Goal: Task Accomplishment & Management: Manage account settings

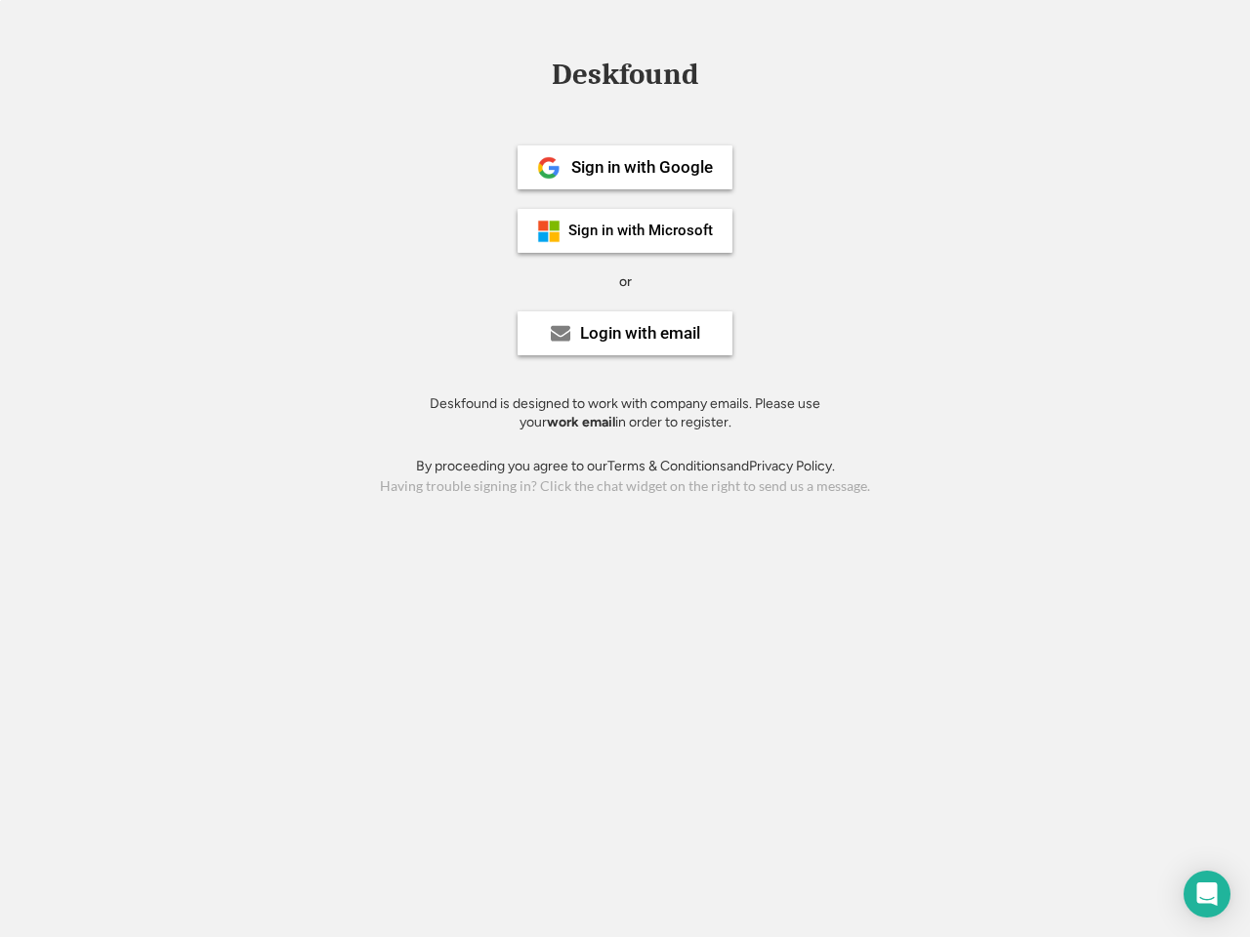
click at [625, 279] on div "or" at bounding box center [625, 282] width 13 height 20
click at [625, 78] on div "Deskfound" at bounding box center [625, 75] width 166 height 30
click at [534, 73] on div "Deskfound" at bounding box center [625, 78] width 1250 height 37
click at [625, 78] on div "Deskfound" at bounding box center [625, 75] width 166 height 30
click at [625, 281] on div "or" at bounding box center [625, 282] width 13 height 20
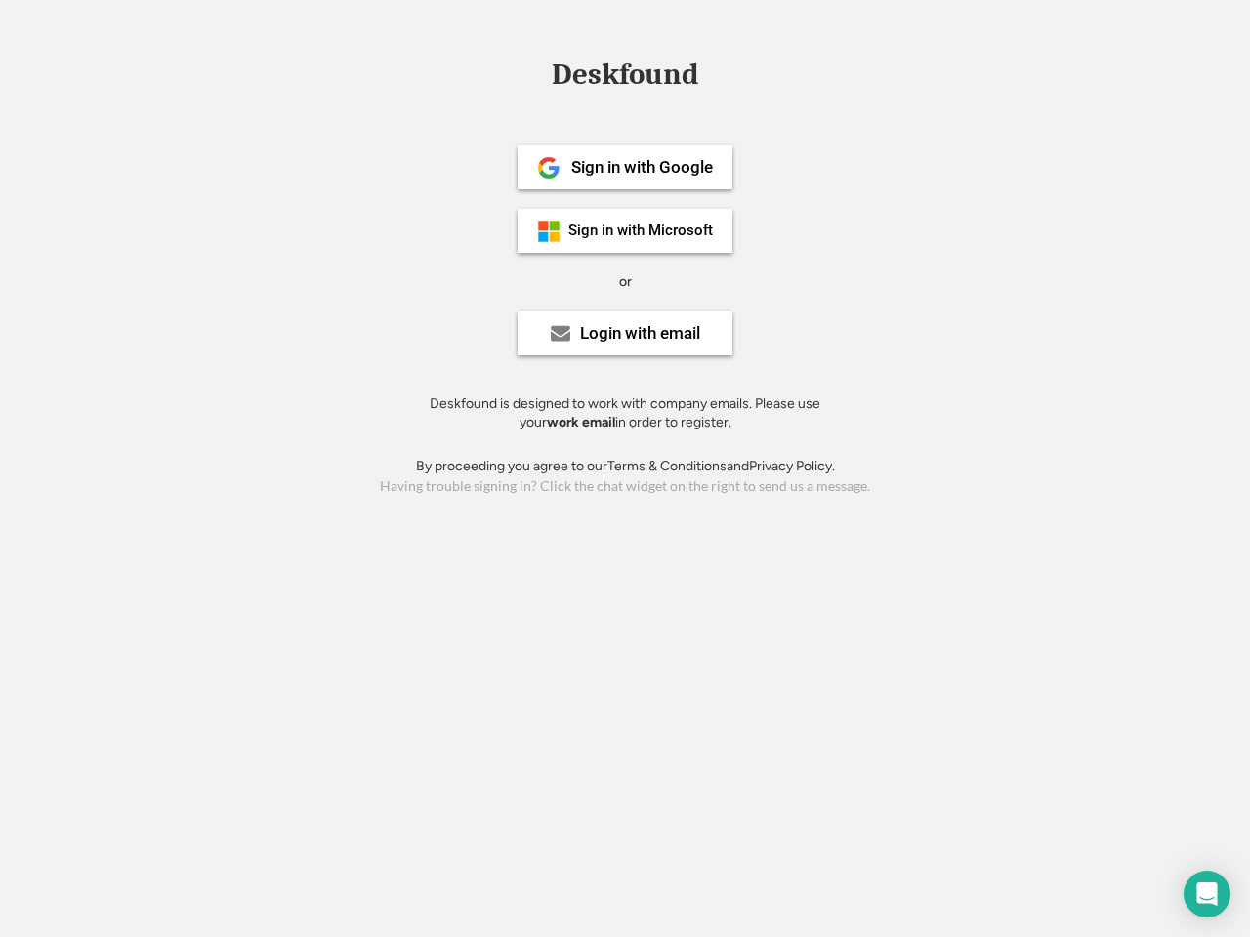
click at [625, 167] on div "Sign in with Google" at bounding box center [642, 167] width 142 height 17
click at [642, 167] on div "Sign in with Google" at bounding box center [642, 167] width 142 height 17
click at [549, 168] on img at bounding box center [548, 167] width 23 height 23
click at [625, 230] on div "Sign in with Microsoft" at bounding box center [640, 231] width 145 height 15
click at [642, 230] on div "Sign in with Microsoft" at bounding box center [640, 231] width 145 height 15
